Goal: Task Accomplishment & Management: Use online tool/utility

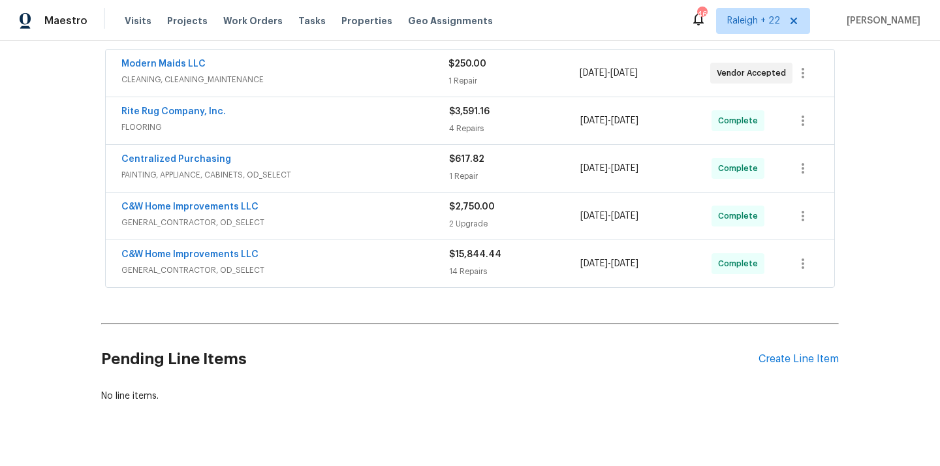
scroll to position [246, 0]
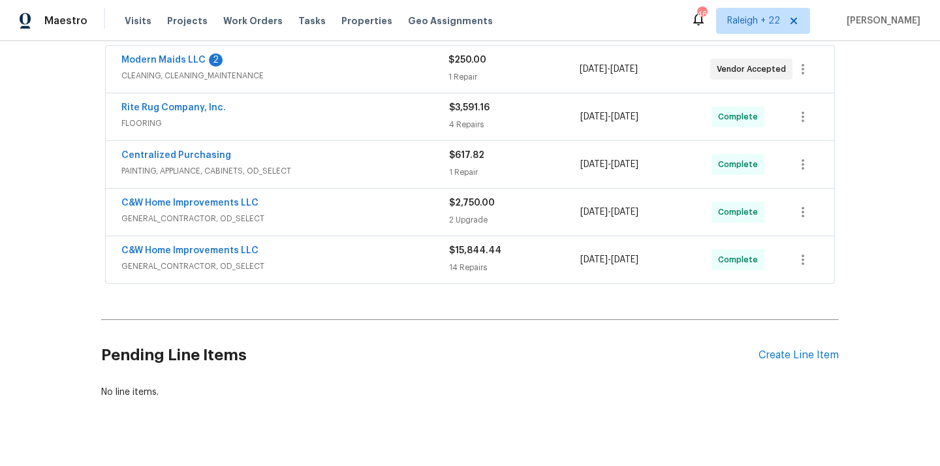
click at [185, 74] on span "CLEANING, CLEANING_MAINTENANCE" at bounding box center [284, 75] width 327 height 13
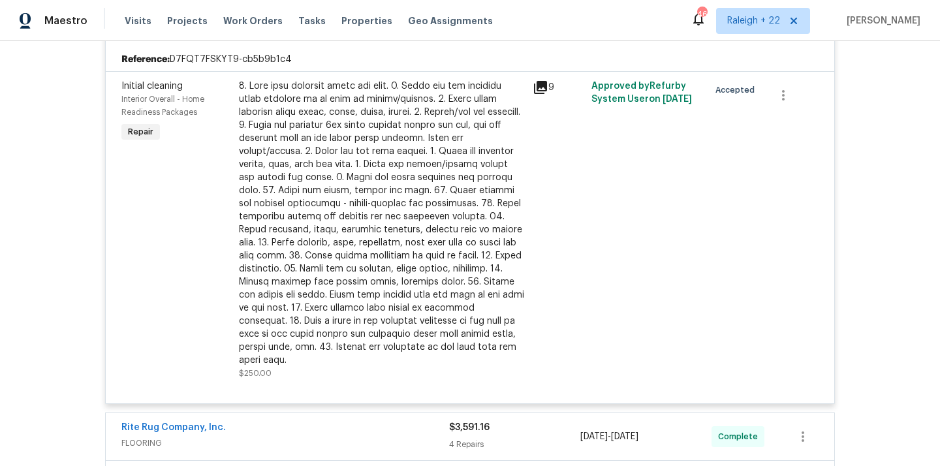
scroll to position [293, 0]
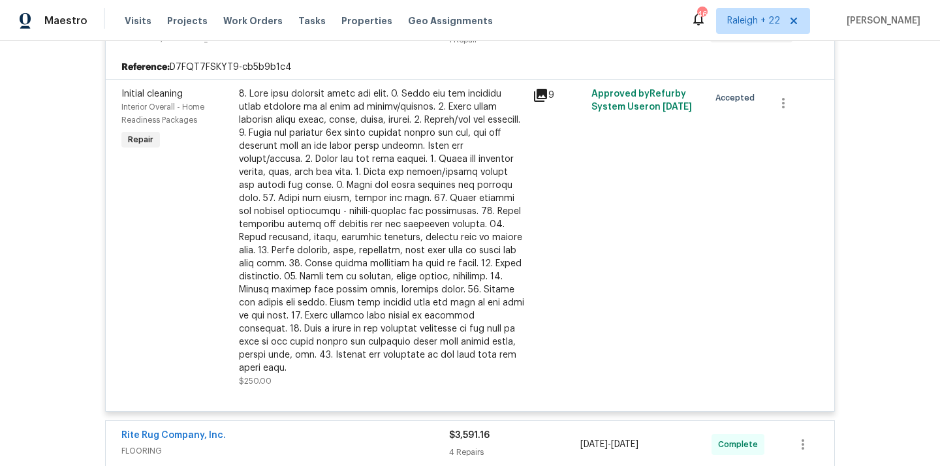
click at [422, 190] on div at bounding box center [382, 230] width 286 height 287
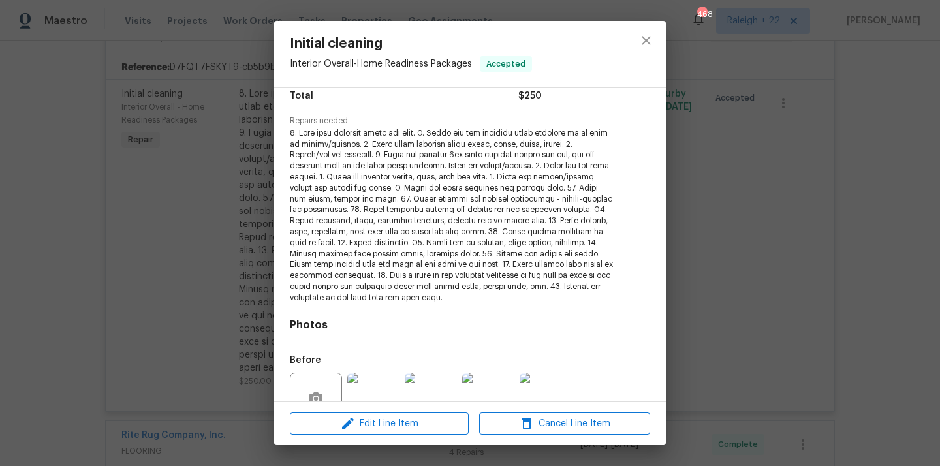
scroll to position [234, 0]
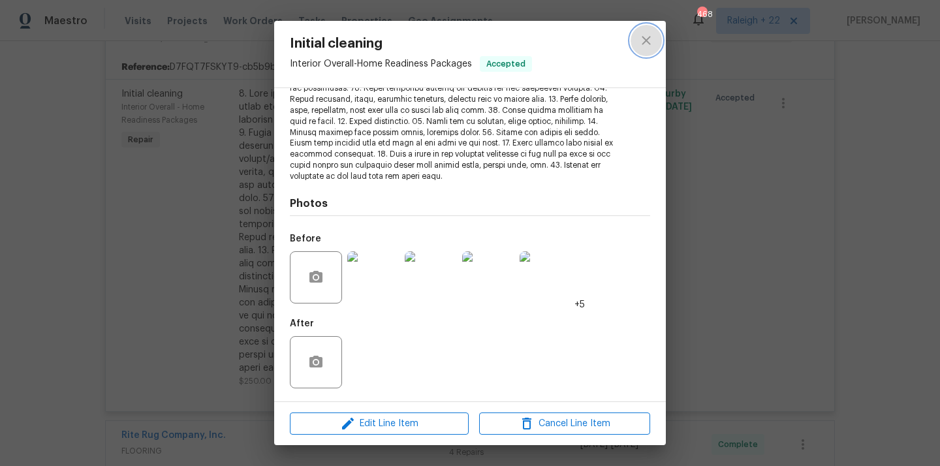
click at [650, 35] on icon "close" at bounding box center [646, 41] width 16 height 16
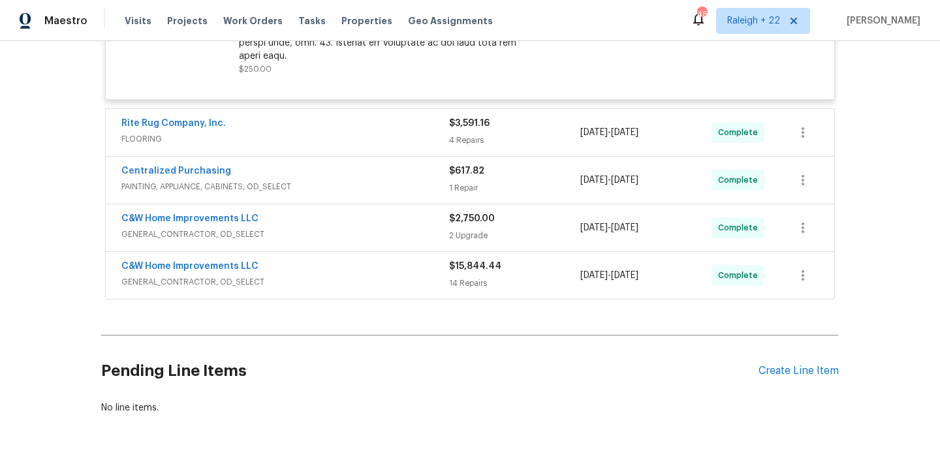
scroll to position [603, 0]
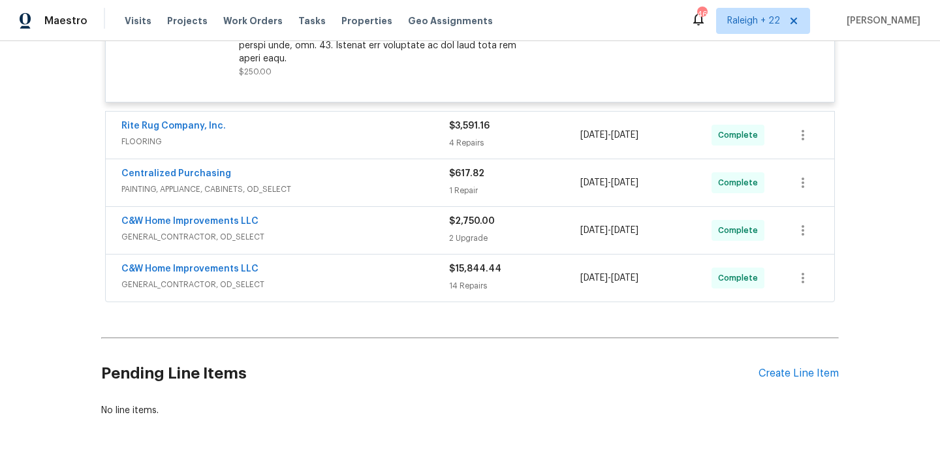
click at [131, 119] on span "Rite Rug Company, Inc." at bounding box center [173, 125] width 104 height 13
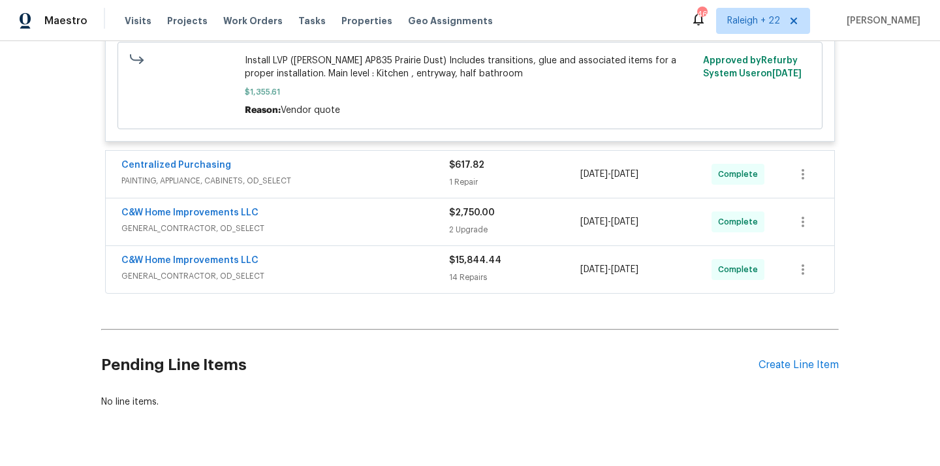
scroll to position [1361, 0]
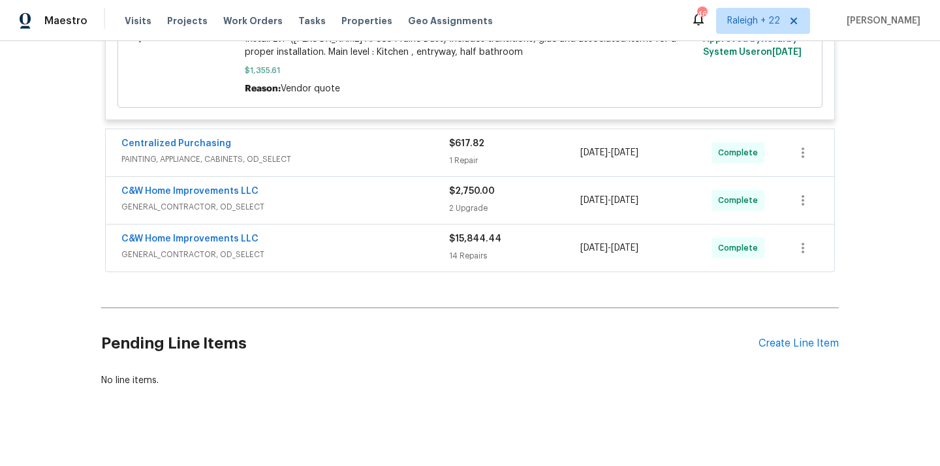
click at [220, 153] on span "PAINTING, APPLIANCE, CABINETS, OD_SELECT" at bounding box center [285, 159] width 328 height 13
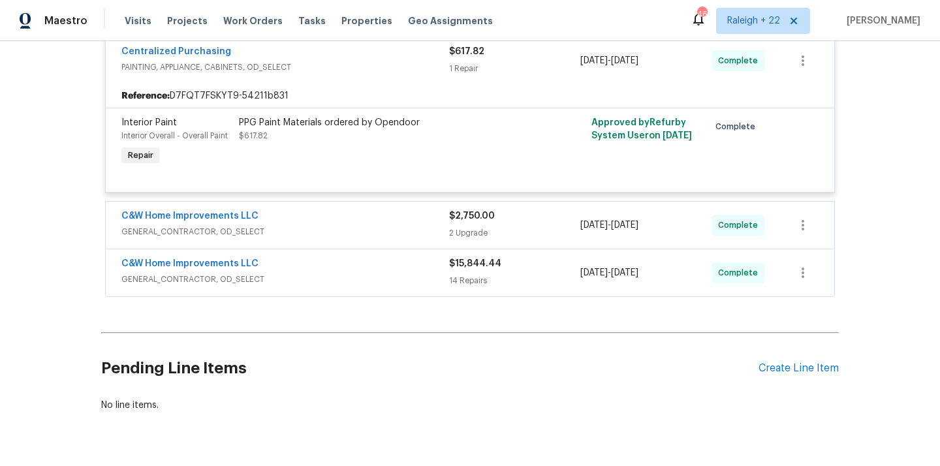
scroll to position [1479, 0]
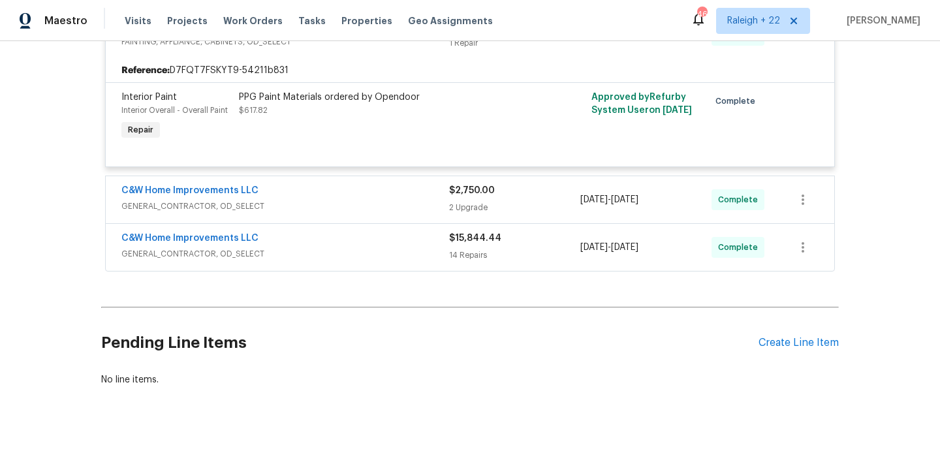
click at [231, 202] on span "GENERAL_CONTRACTOR, OD_SELECT" at bounding box center [285, 206] width 328 height 13
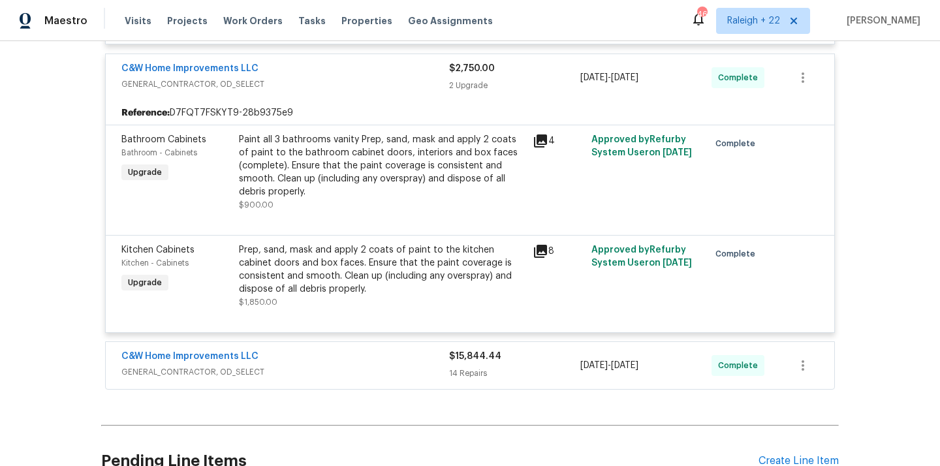
scroll to position [1649, 0]
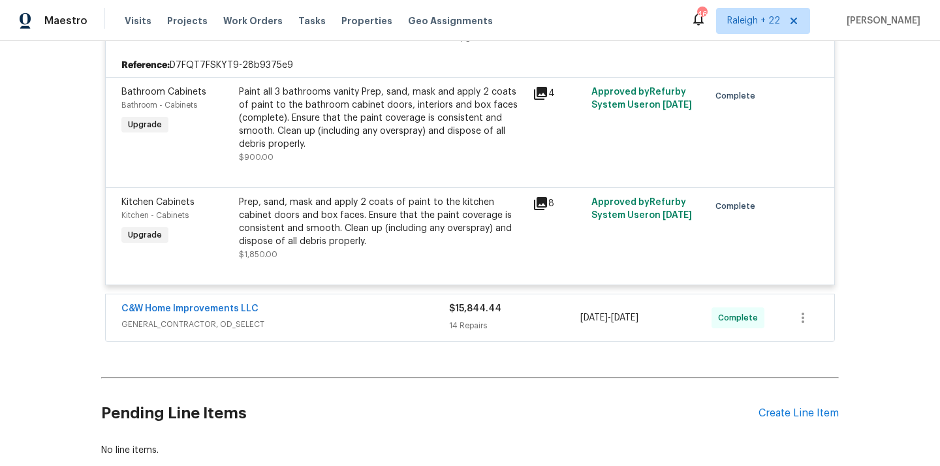
click at [195, 318] on span "GENERAL_CONTRACTOR, OD_SELECT" at bounding box center [285, 324] width 328 height 13
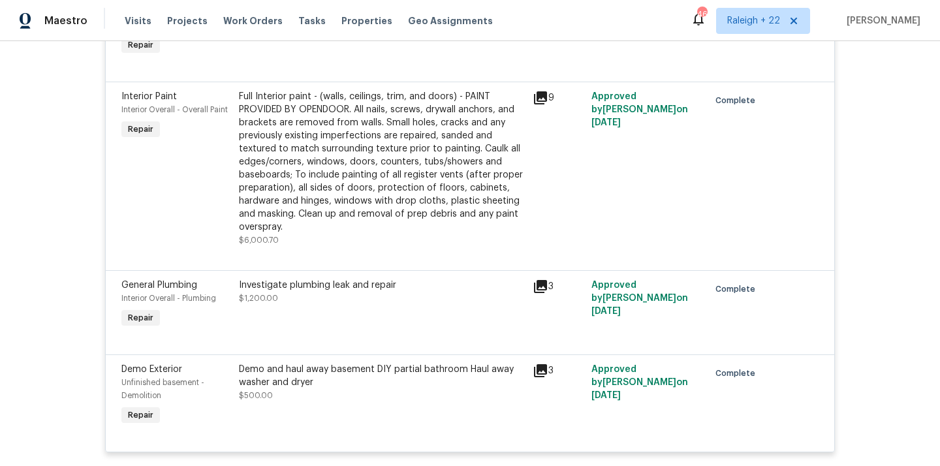
scroll to position [3181, 0]
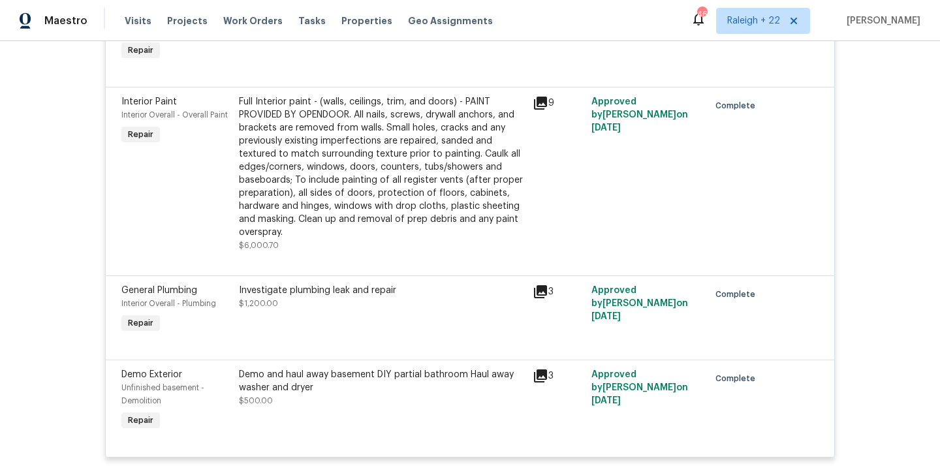
click at [403, 360] on div "Demo Exterior Unfinished basement - Demolition Repair Demo and haul away baseme…" at bounding box center [470, 408] width 729 height 97
click at [404, 370] on div "Demo and haul away basement DIY partial bathroom Haul away washer and dryer" at bounding box center [382, 381] width 286 height 26
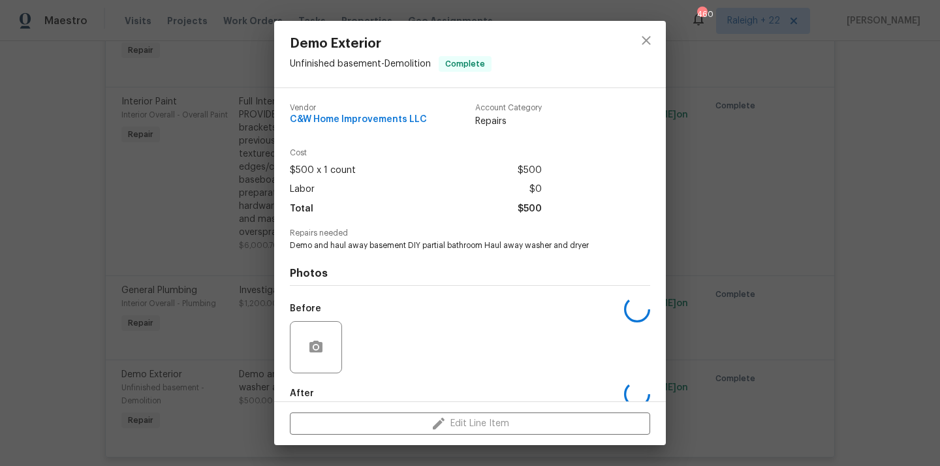
scroll to position [70, 0]
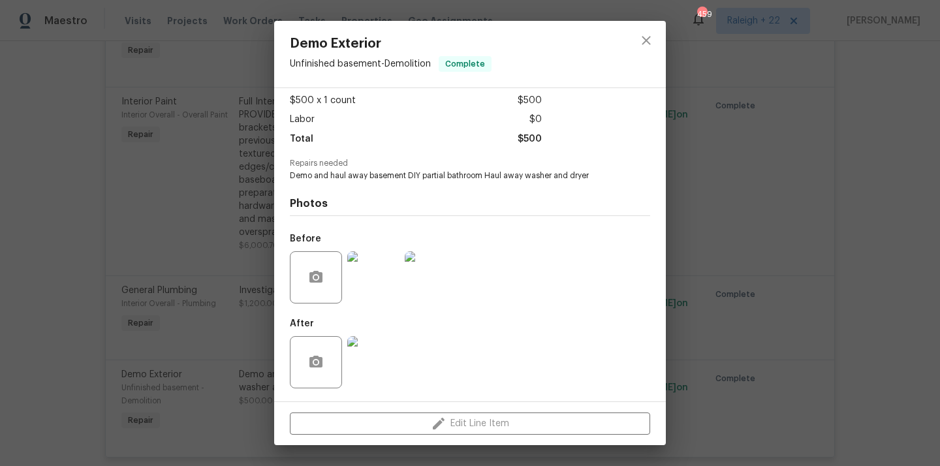
click at [384, 265] on img at bounding box center [373, 277] width 52 height 52
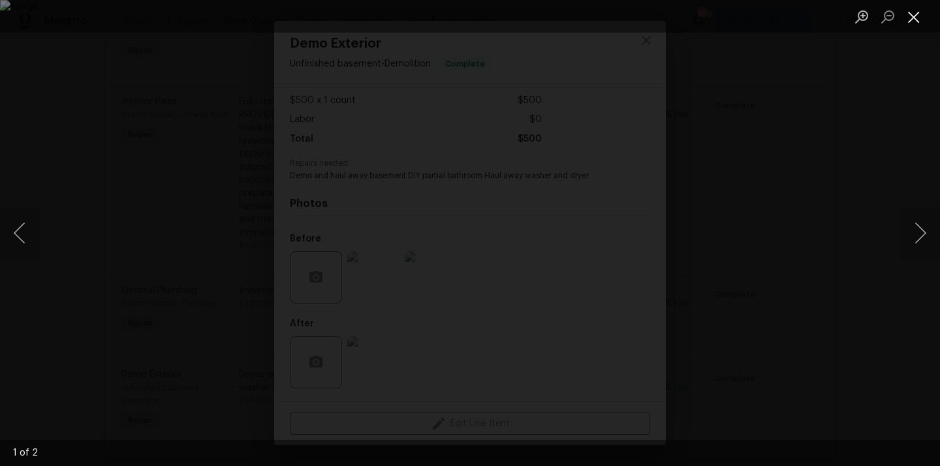
click at [915, 19] on button "Close lightbox" at bounding box center [914, 16] width 26 height 23
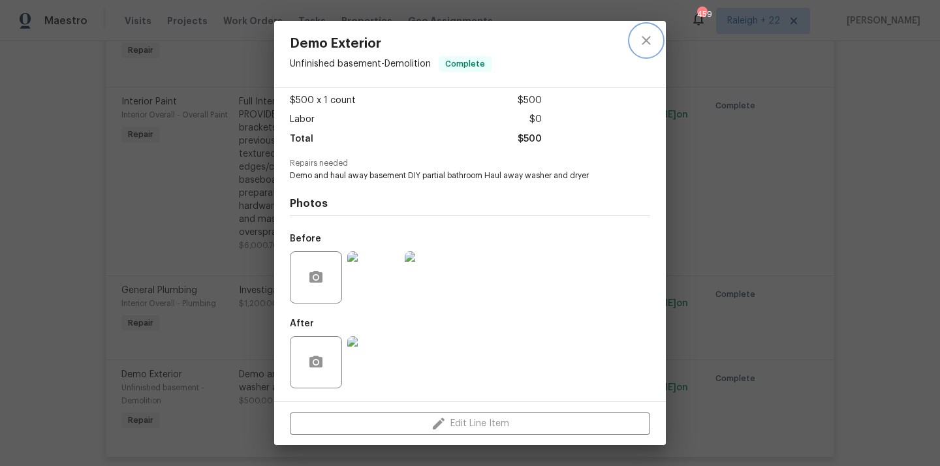
drag, startPoint x: 650, startPoint y: 33, endPoint x: 484, endPoint y: 31, distance: 165.8
click at [642, 33] on icon "close" at bounding box center [646, 41] width 16 height 16
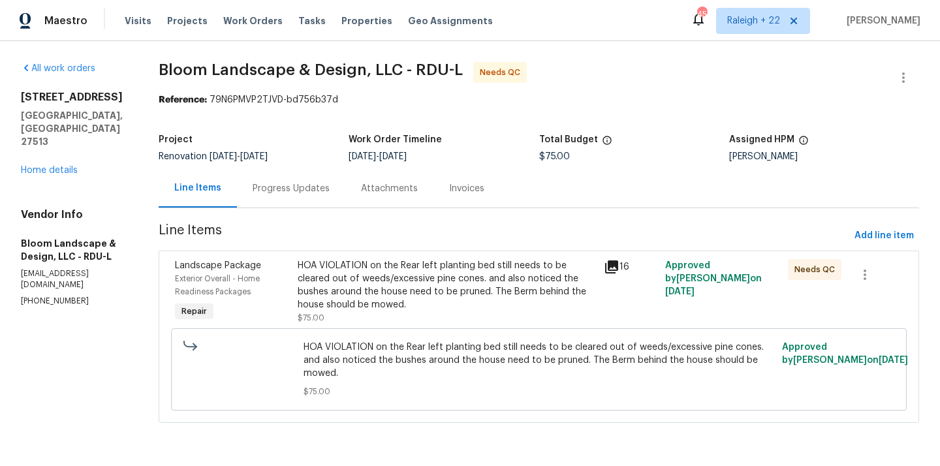
click at [383, 282] on div "HOA VIOLATION on the Rear left planting bed still needs to be cleared out of we…" at bounding box center [447, 285] width 299 height 52
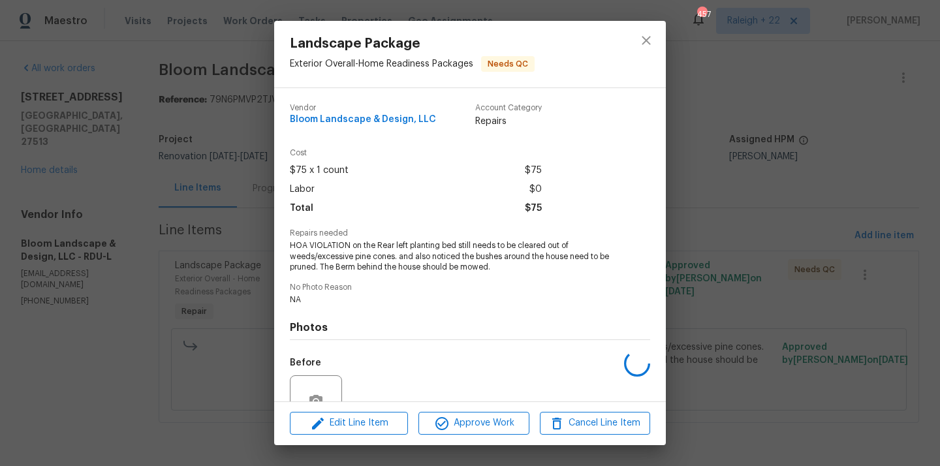
scroll to position [124, 0]
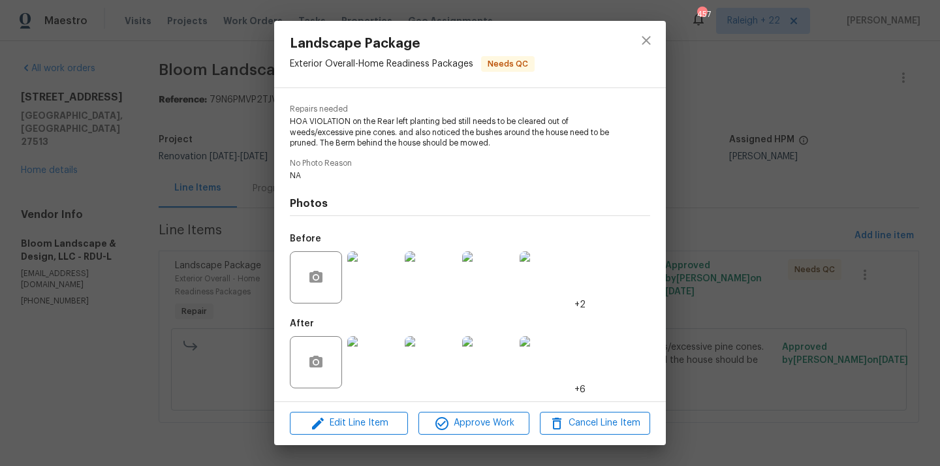
click at [381, 362] on img at bounding box center [373, 362] width 52 height 52
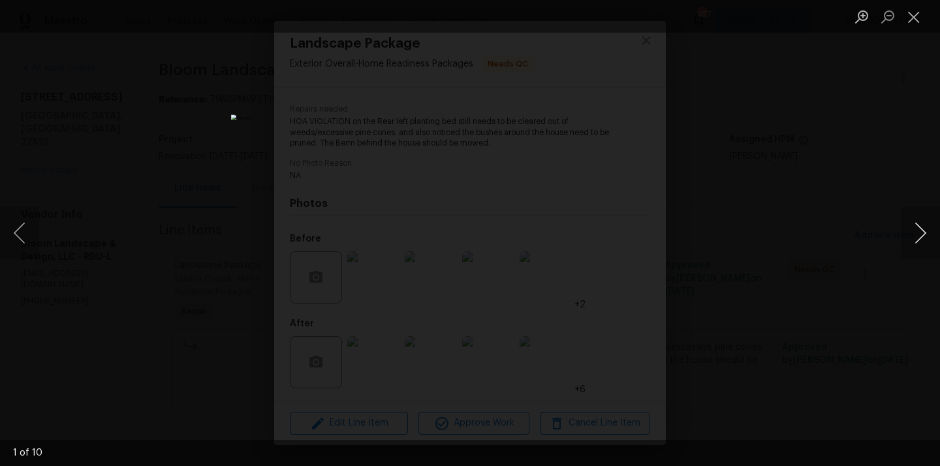
click at [911, 217] on button "Next image" at bounding box center [920, 233] width 39 height 52
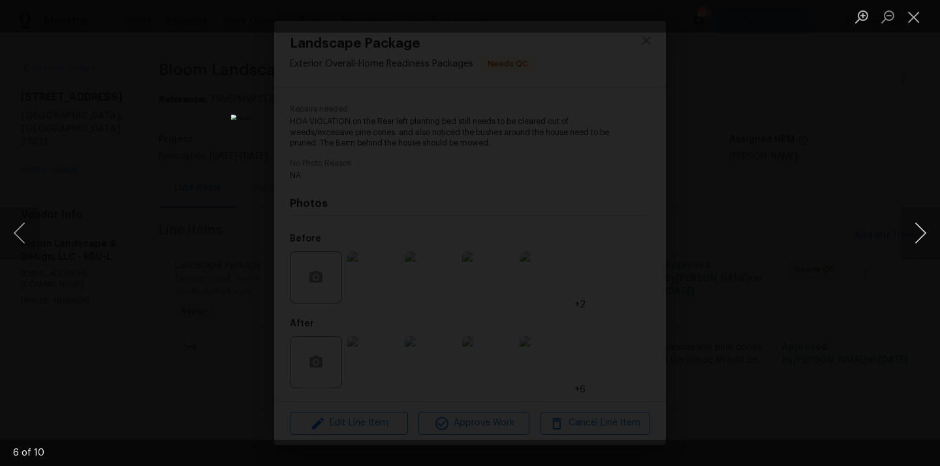
click at [910, 228] on button "Next image" at bounding box center [920, 233] width 39 height 52
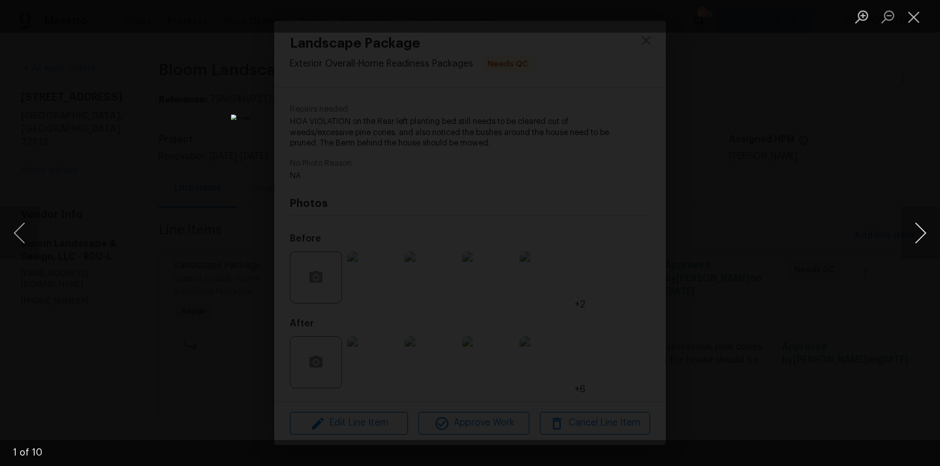
click at [918, 227] on button "Next image" at bounding box center [920, 233] width 39 height 52
click at [929, 236] on button "Next image" at bounding box center [920, 233] width 39 height 52
click at [915, 234] on button "Next image" at bounding box center [920, 233] width 39 height 52
click at [921, 219] on button "Next image" at bounding box center [920, 233] width 39 height 52
click at [916, 227] on button "Next image" at bounding box center [920, 233] width 39 height 52
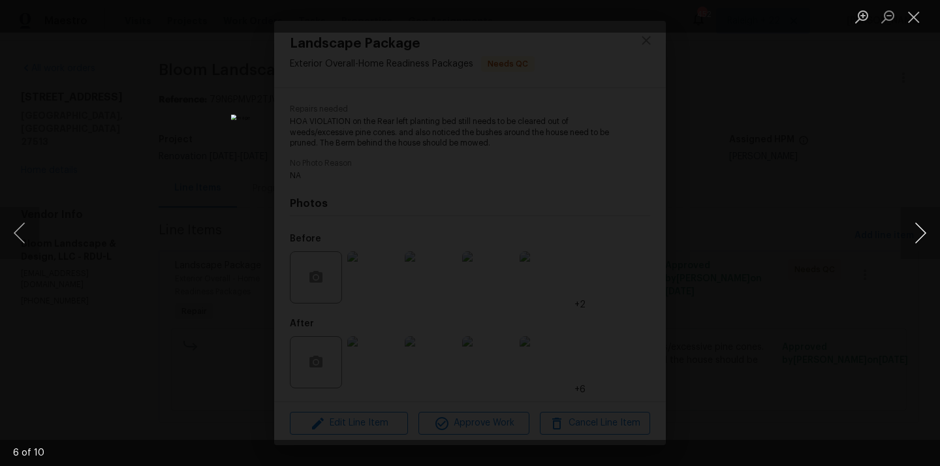
click at [910, 234] on button "Next image" at bounding box center [920, 233] width 39 height 52
click at [913, 235] on button "Next image" at bounding box center [920, 233] width 39 height 52
click at [919, 225] on button "Next image" at bounding box center [920, 233] width 39 height 52
click at [926, 249] on button "Next image" at bounding box center [920, 233] width 39 height 52
click at [919, 228] on button "Next image" at bounding box center [920, 233] width 39 height 52
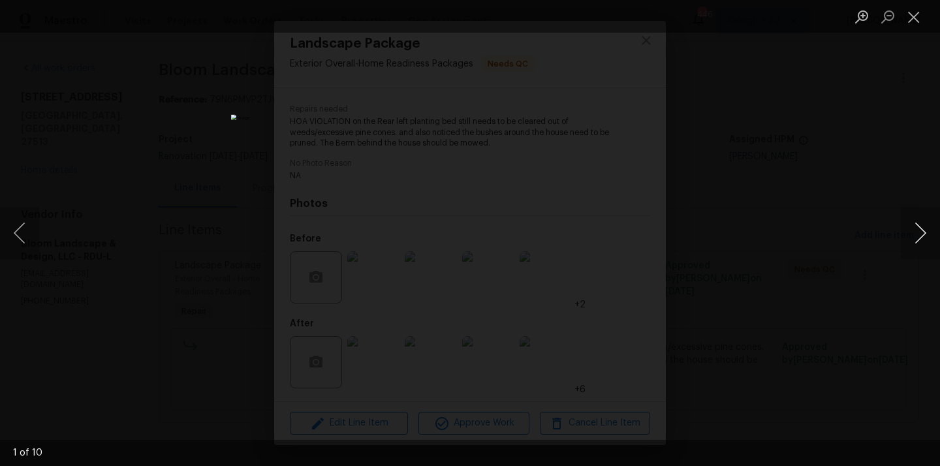
click at [919, 230] on button "Next image" at bounding box center [920, 233] width 39 height 52
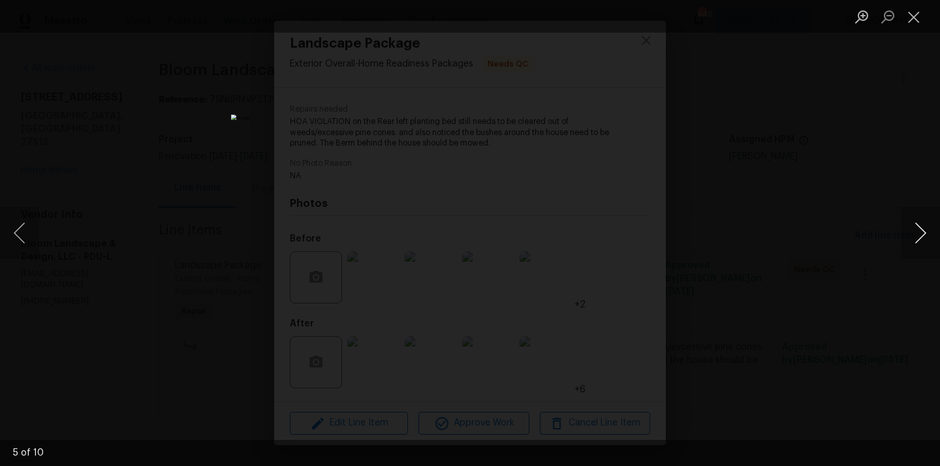
click at [919, 230] on button "Next image" at bounding box center [920, 233] width 39 height 52
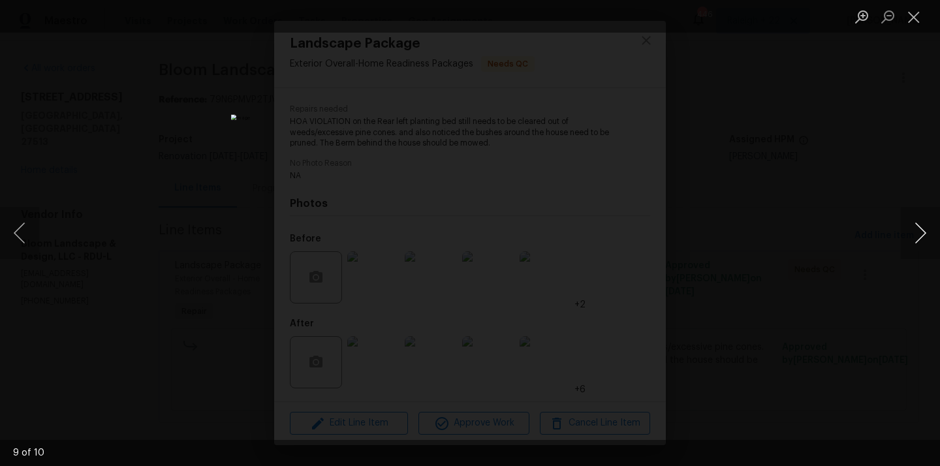
click at [913, 229] on button "Next image" at bounding box center [920, 233] width 39 height 52
click at [915, 12] on button "Close lightbox" at bounding box center [914, 16] width 26 height 23
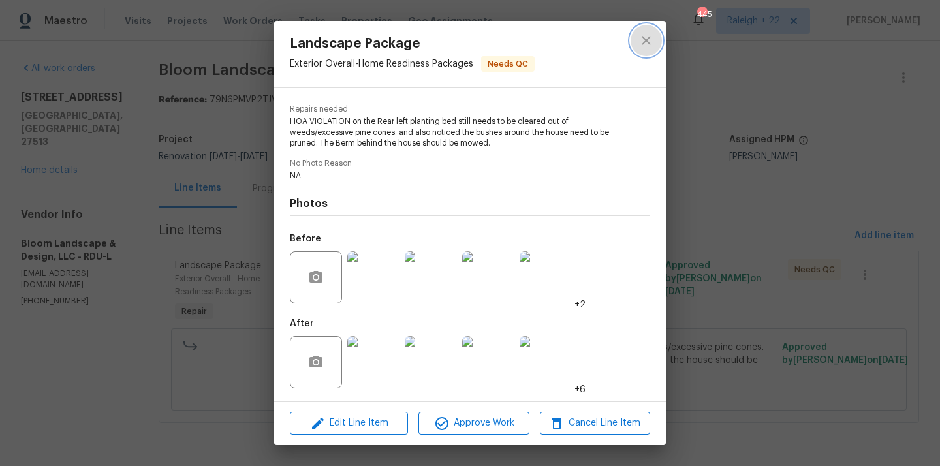
click at [638, 36] on icon "close" at bounding box center [646, 41] width 16 height 16
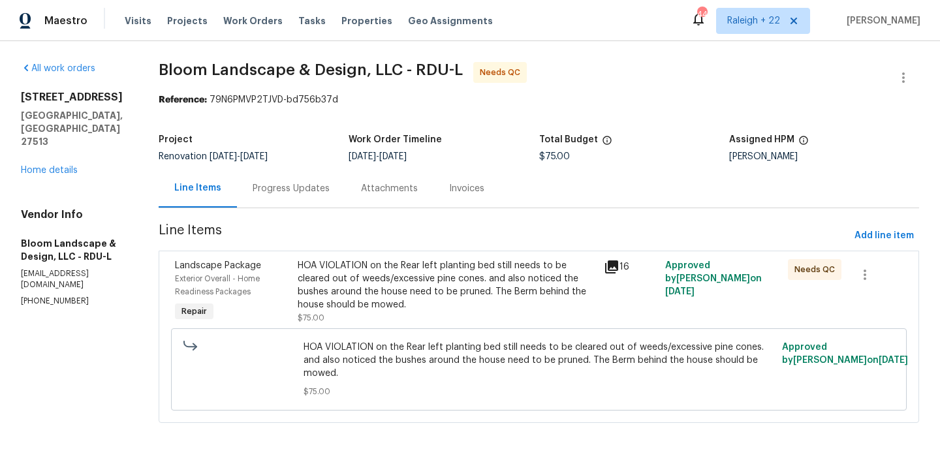
click at [544, 279] on div "HOA VIOLATION on the Rear left planting bed still needs to be cleared out of we…" at bounding box center [447, 285] width 299 height 52
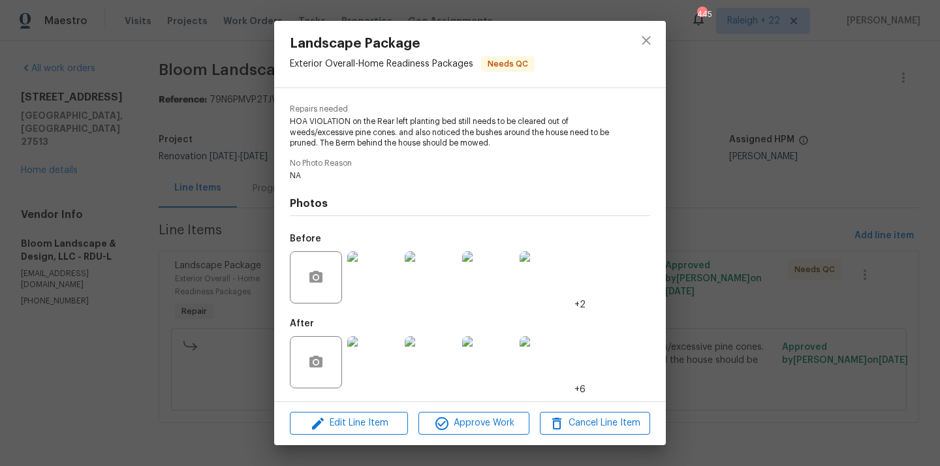
click at [368, 274] on img at bounding box center [373, 277] width 52 height 52
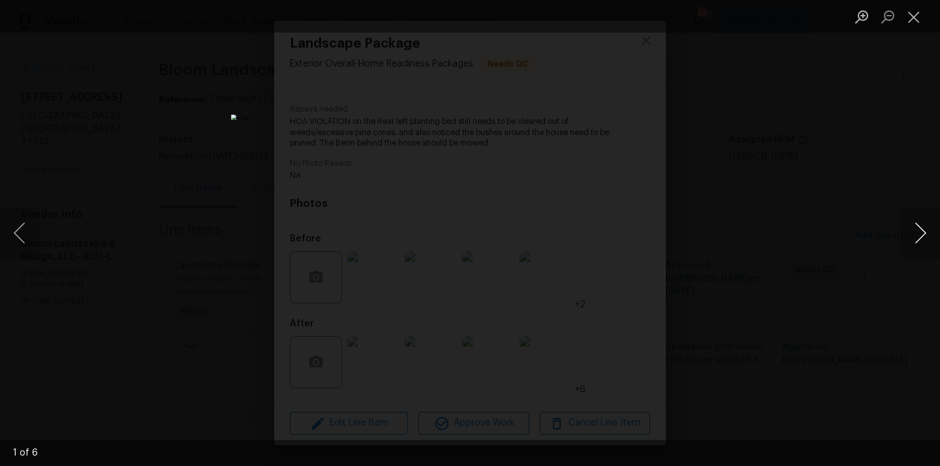
click at [926, 231] on button "Next image" at bounding box center [920, 233] width 39 height 52
click at [922, 10] on button "Close lightbox" at bounding box center [914, 16] width 26 height 23
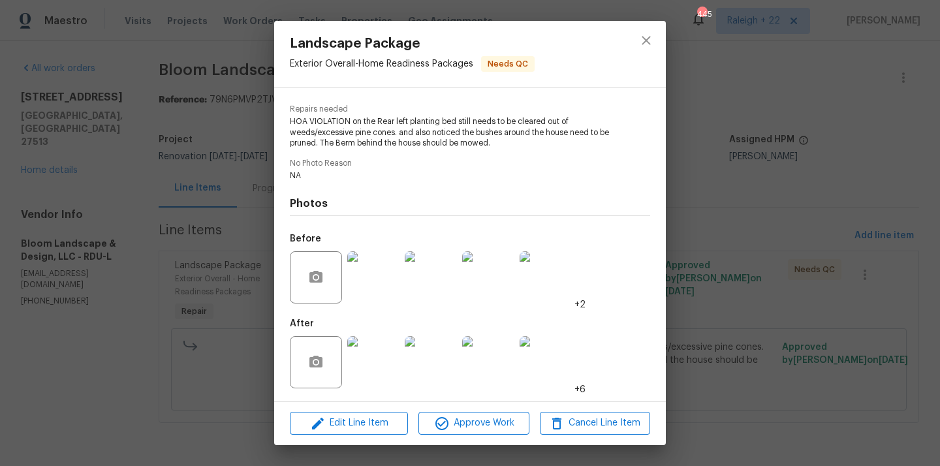
click at [659, 30] on div at bounding box center [646, 54] width 39 height 67
click at [648, 40] on icon "close" at bounding box center [646, 41] width 16 height 16
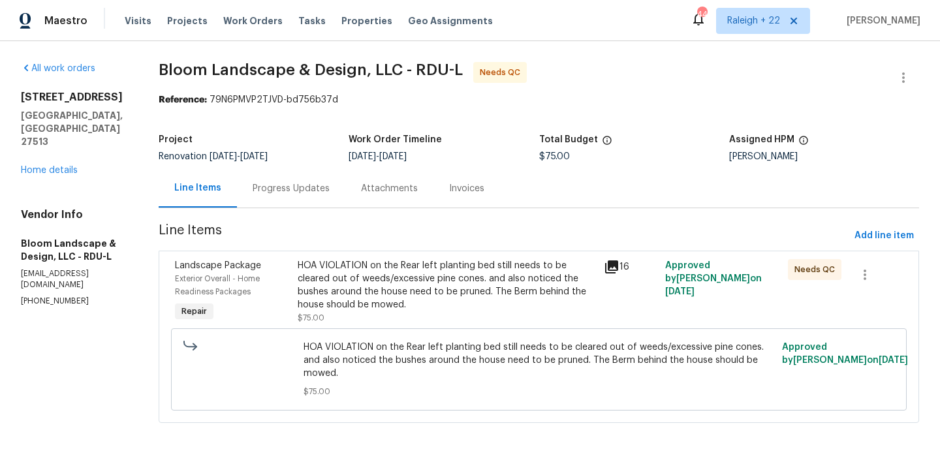
click at [401, 287] on div "HOA VIOLATION on the Rear left planting bed still needs to be cleared out of we…" at bounding box center [447, 285] width 299 height 52
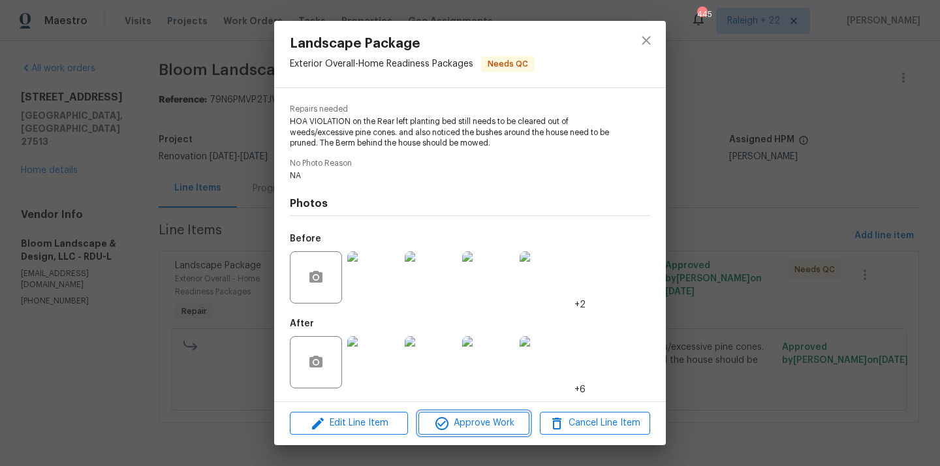
click at [435, 417] on icon "button" at bounding box center [442, 424] width 16 height 16
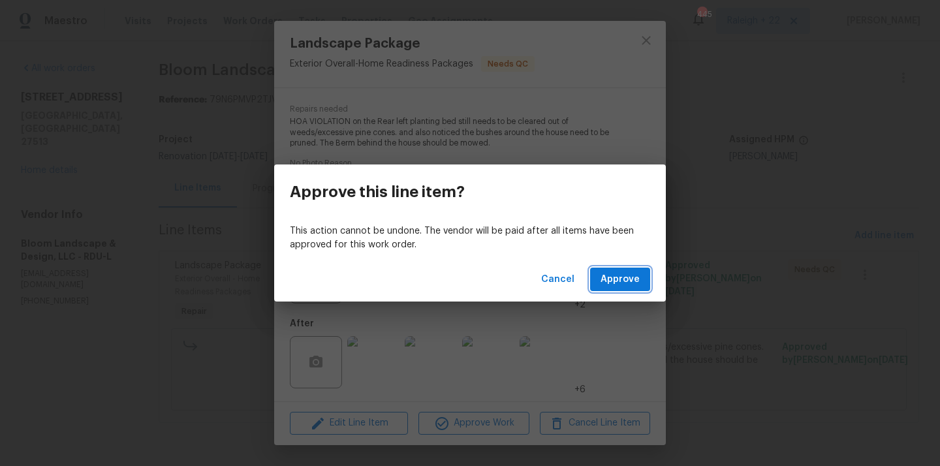
click at [618, 281] on span "Approve" at bounding box center [620, 280] width 39 height 16
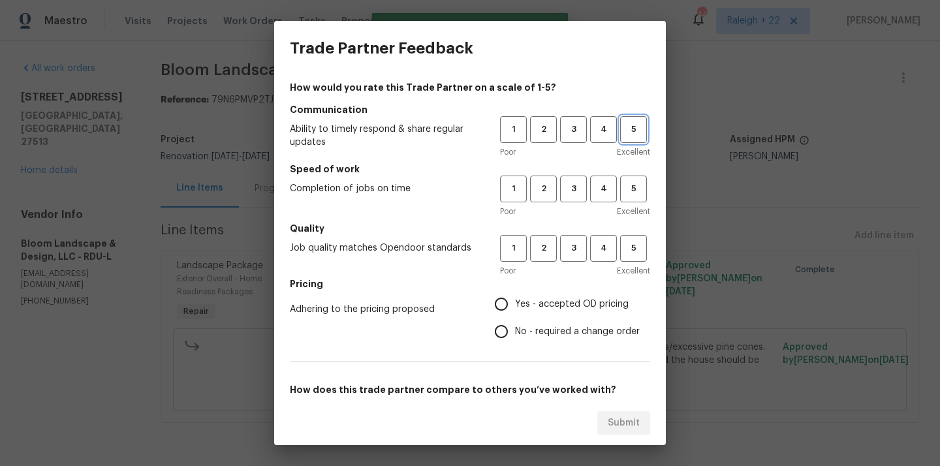
click at [627, 133] on span "5" at bounding box center [634, 129] width 24 height 15
click at [628, 202] on div "1 2 3 4 5 Poor Excellent" at bounding box center [575, 197] width 150 height 42
click at [627, 189] on span "5" at bounding box center [634, 188] width 24 height 15
click at [606, 189] on span "4" at bounding box center [603, 188] width 24 height 15
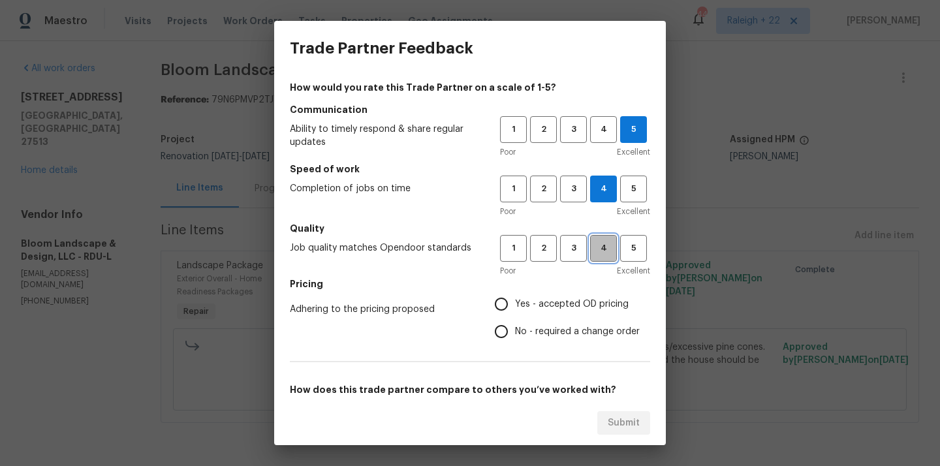
click at [596, 257] on button "4" at bounding box center [603, 248] width 27 height 27
click at [513, 304] on input "Yes - accepted OD pricing" at bounding box center [501, 304] width 27 height 27
radio input "true"
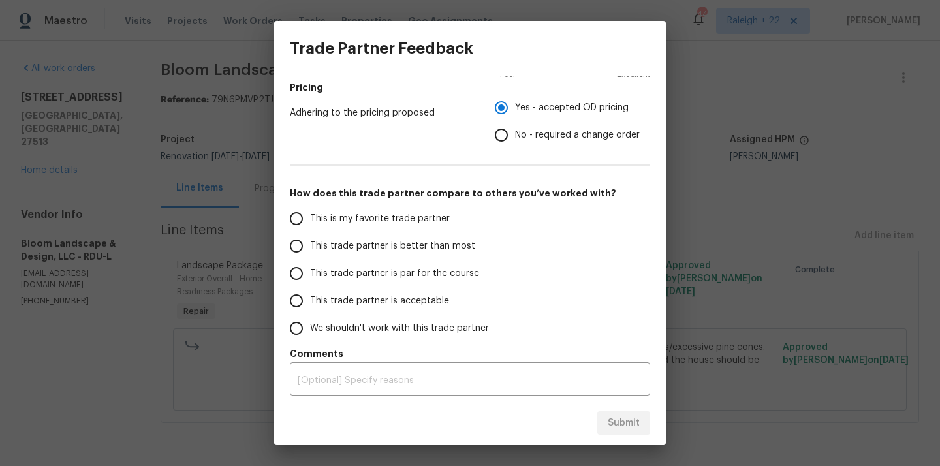
click at [299, 216] on input "This is my favorite trade partner" at bounding box center [296, 218] width 27 height 27
click at [640, 419] on button "Submit" at bounding box center [623, 423] width 53 height 24
radio input "true"
